Goal: Information Seeking & Learning: Compare options

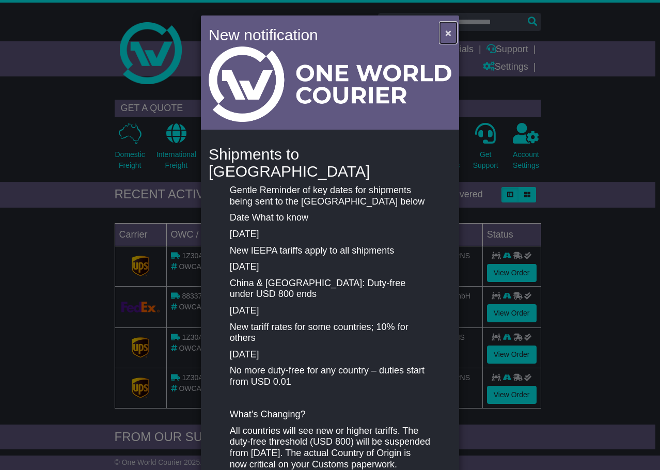
click at [447, 32] on span "×" at bounding box center [448, 33] width 6 height 12
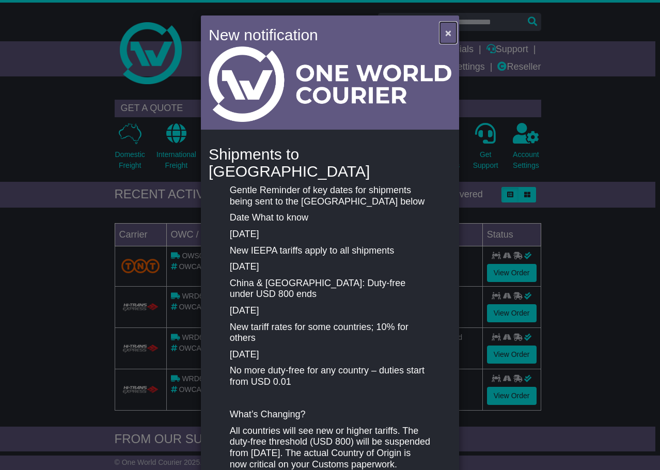
click at [446, 34] on span "×" at bounding box center [448, 33] width 6 height 12
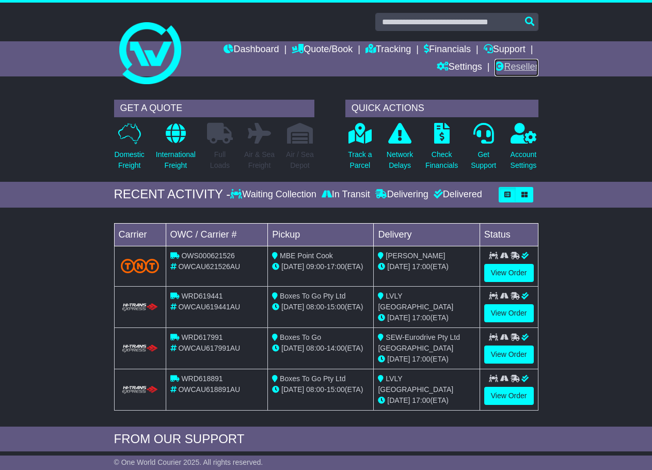
click at [512, 67] on link "Reseller" at bounding box center [516, 68] width 43 height 18
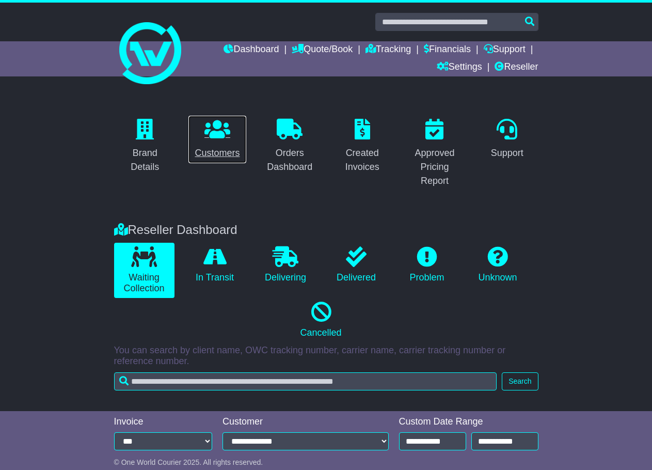
click at [211, 124] on icon at bounding box center [218, 129] width 26 height 21
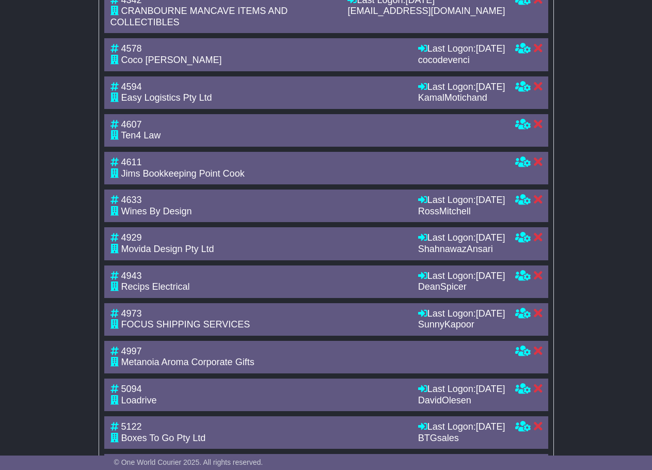
scroll to position [621, 0]
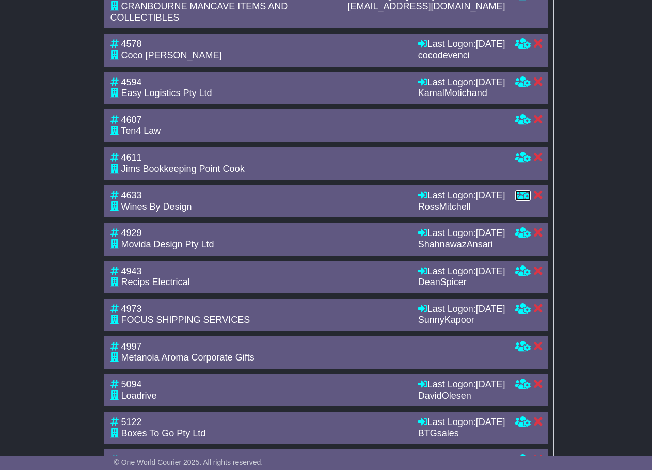
click at [525, 190] on icon at bounding box center [523, 194] width 15 height 9
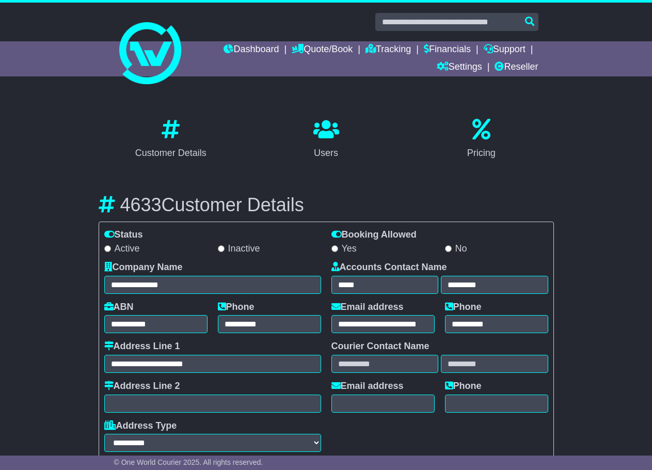
select select "**********"
select select "**"
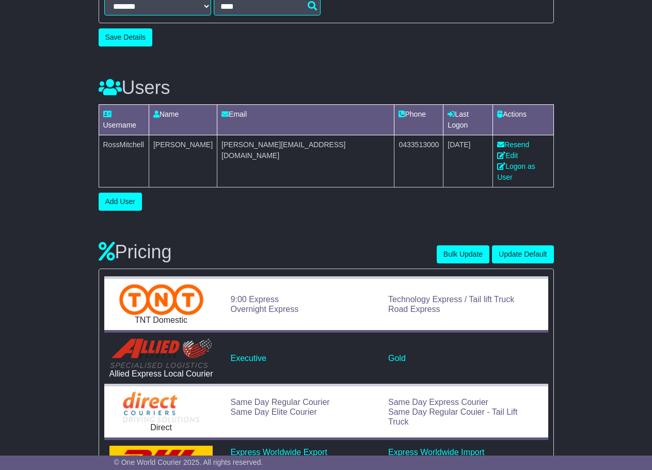
scroll to position [568, 0]
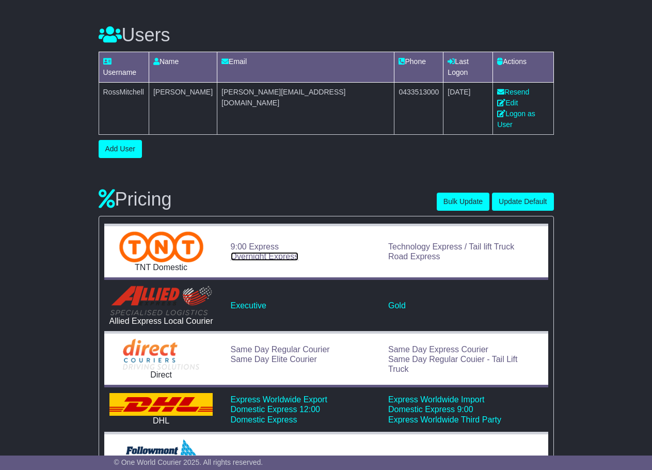
click at [278, 252] on link "Overnight Express" at bounding box center [265, 256] width 68 height 9
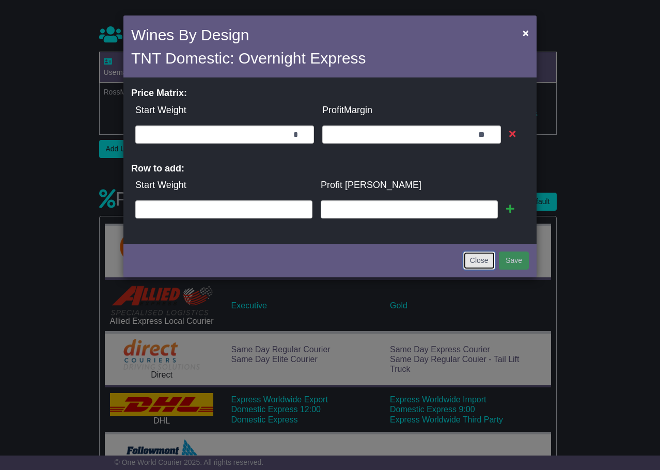
click at [472, 256] on button "Close" at bounding box center [479, 261] width 32 height 18
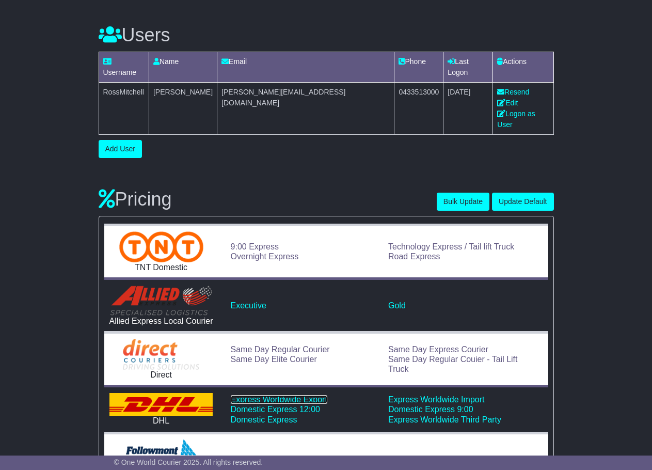
click at [273, 395] on link "Express Worldwide Export" at bounding box center [279, 399] width 97 height 9
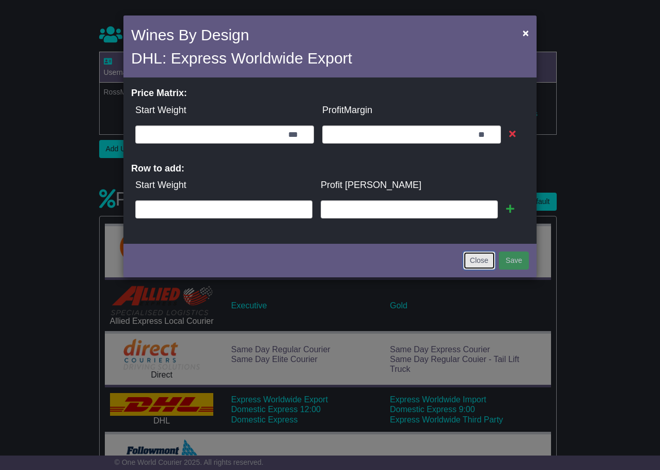
click at [486, 265] on button "Close" at bounding box center [479, 261] width 32 height 18
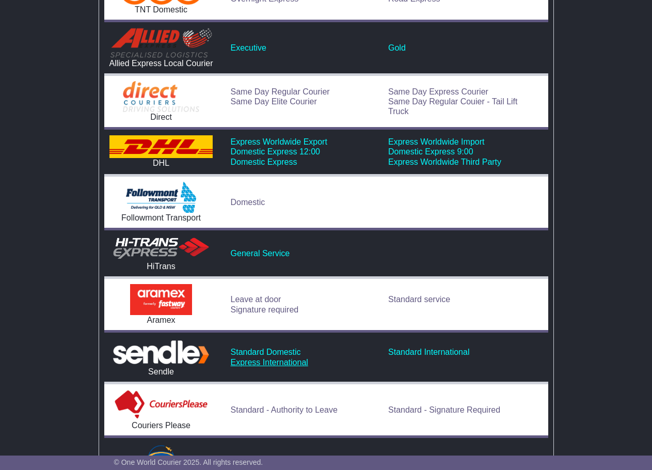
scroll to position [827, 0]
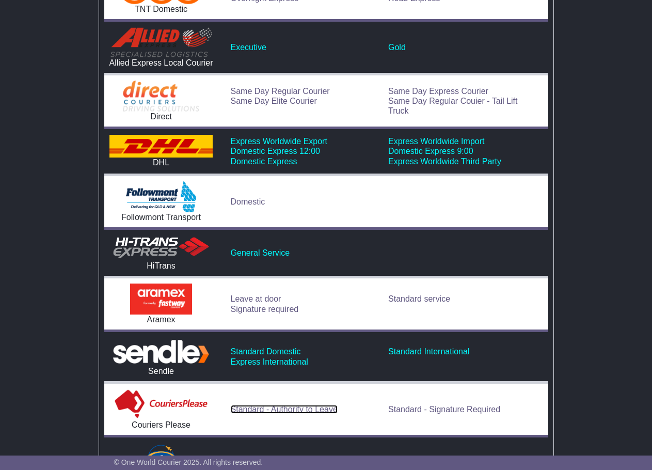
click at [266, 405] on link "Standard - Authority to Leave" at bounding box center [284, 409] width 107 height 9
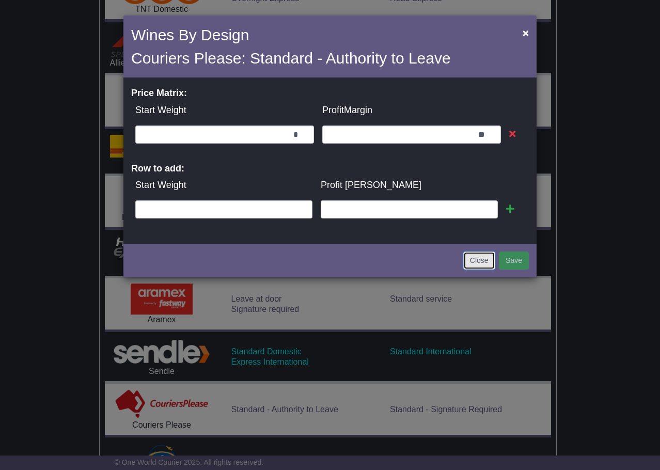
click at [473, 261] on button "Close" at bounding box center [479, 261] width 32 height 18
